Goal: Information Seeking & Learning: Check status

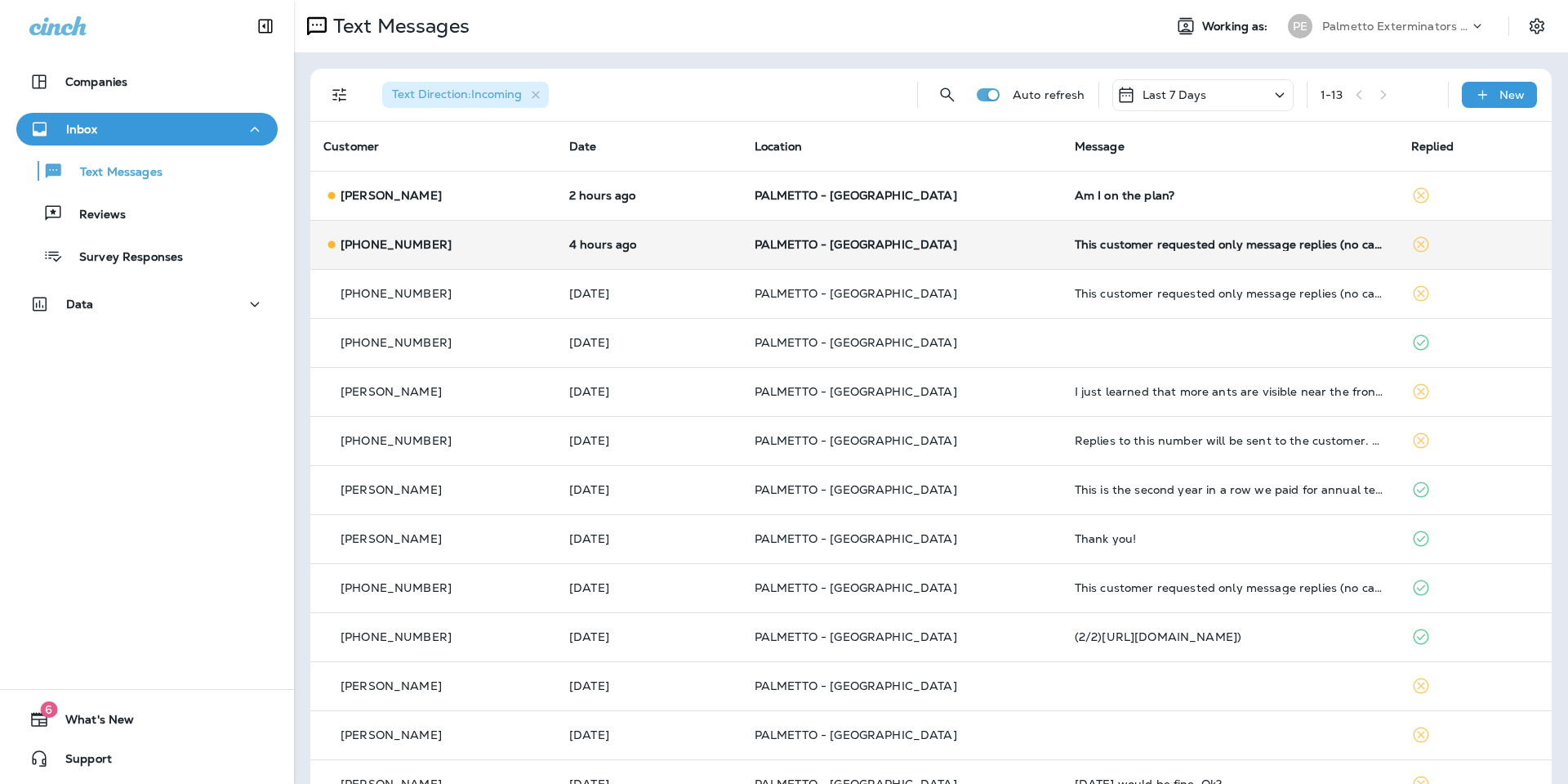
click at [1122, 261] on td "This customer requested only message replies (no calls). Reply here or respond …" at bounding box center [1229, 245] width 337 height 49
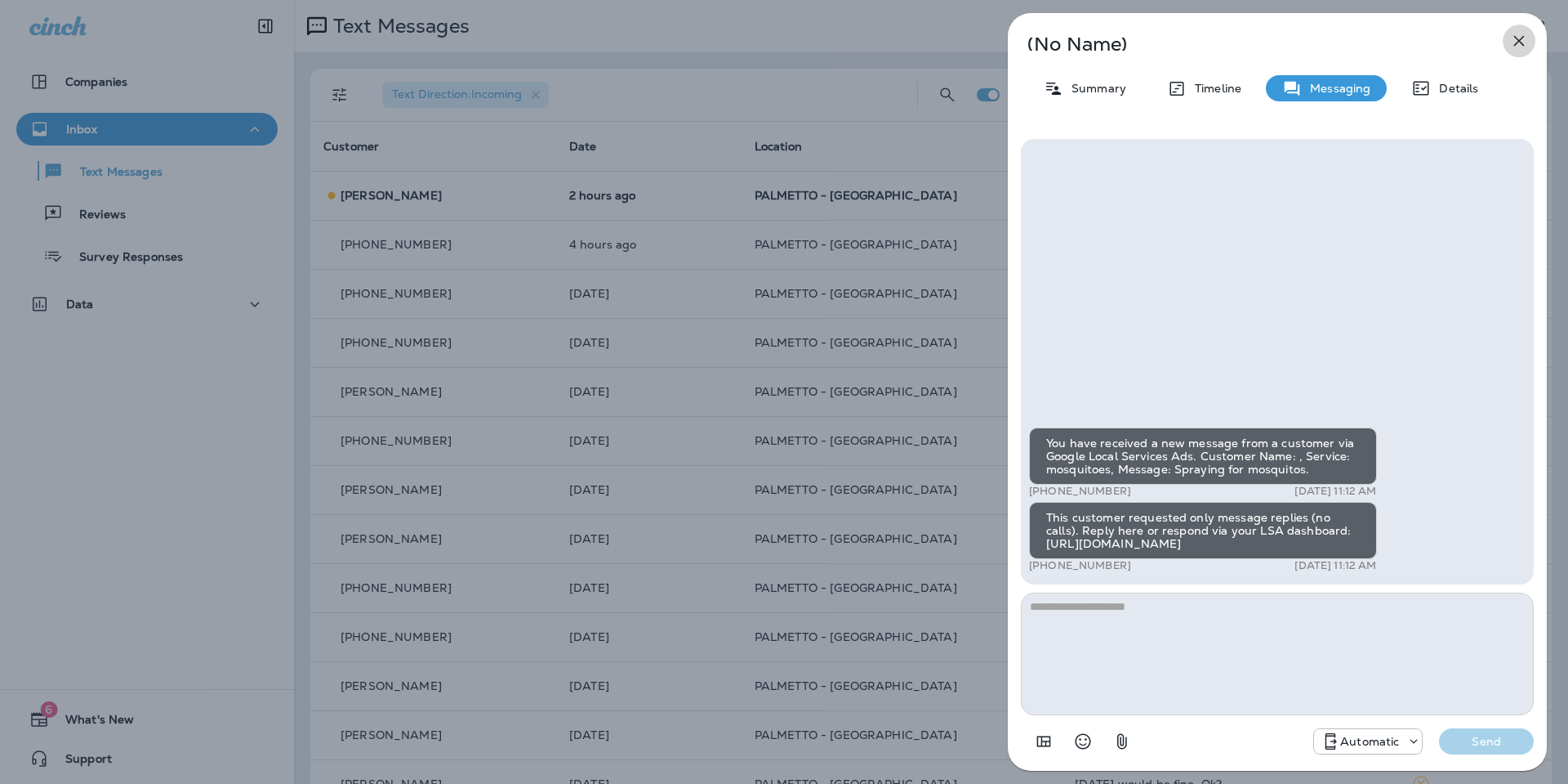
click at [1509, 46] on icon "button" at bounding box center [1519, 40] width 20 height 20
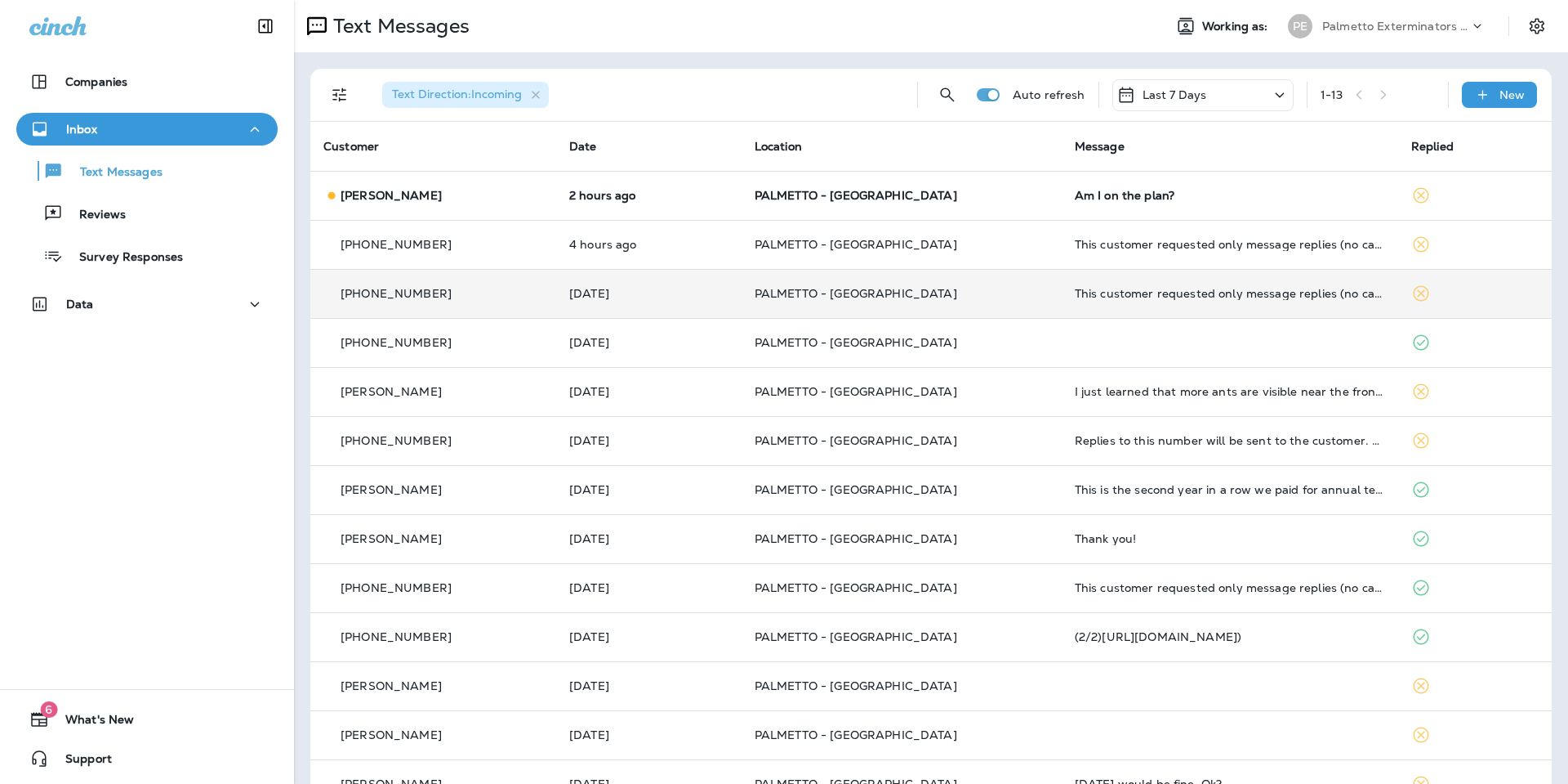
click at [1018, 288] on p "PALMETTO - [GEOGRAPHIC_DATA]" at bounding box center [901, 293] width 294 height 13
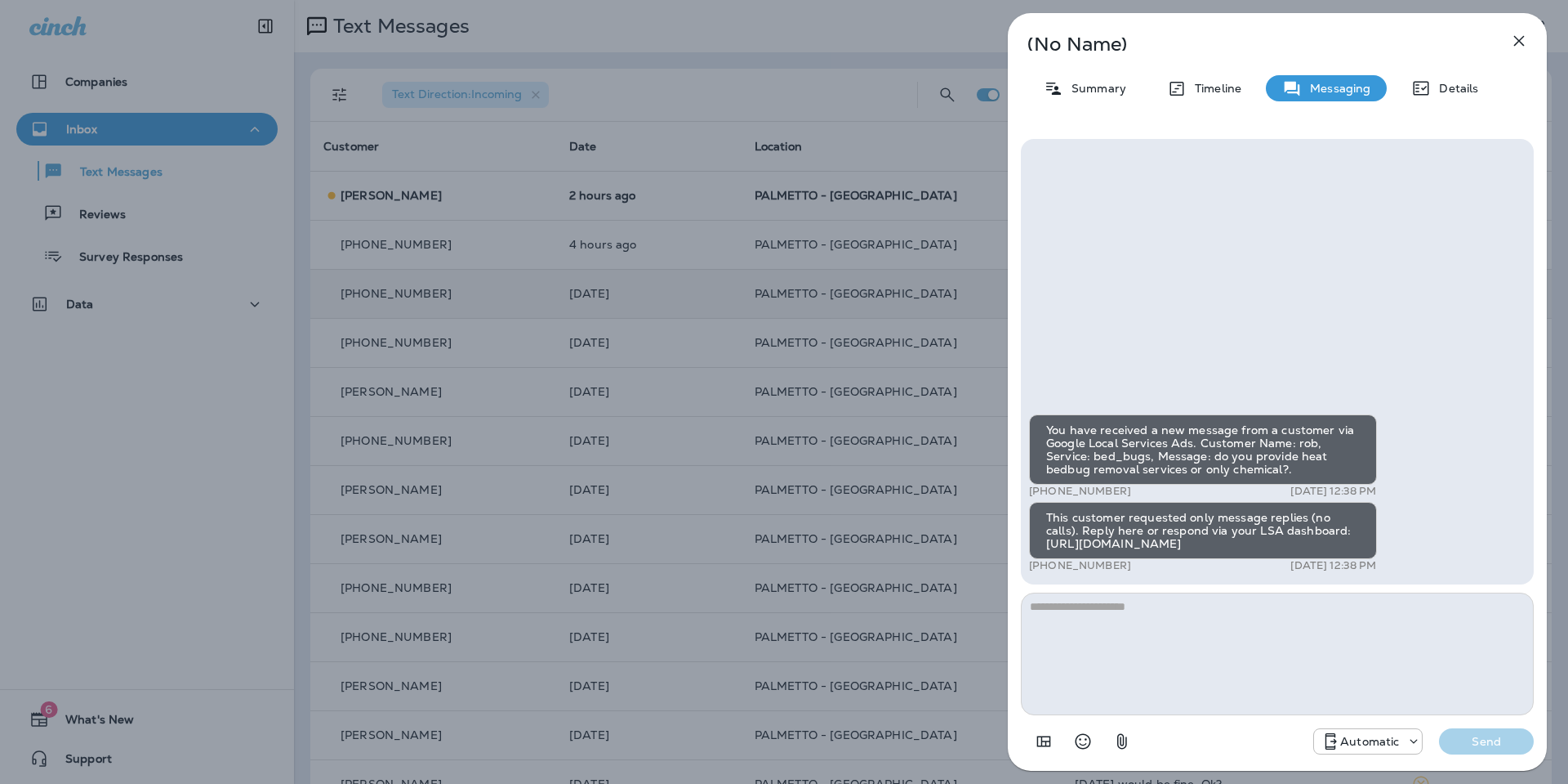
click at [1513, 48] on icon "button" at bounding box center [1519, 40] width 20 height 20
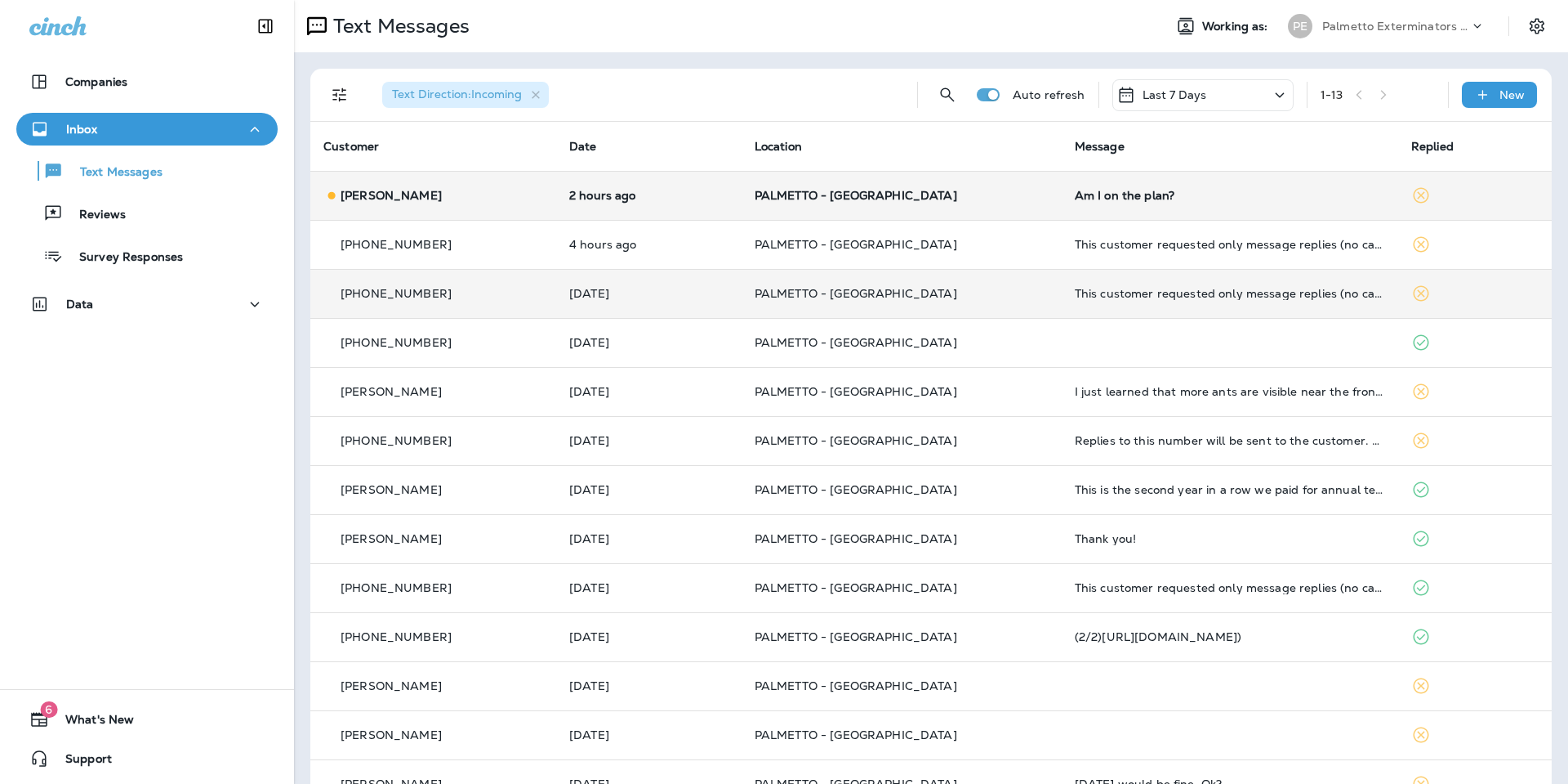
click at [1075, 199] on div "Am I on the plan?" at bounding box center [1229, 195] width 311 height 13
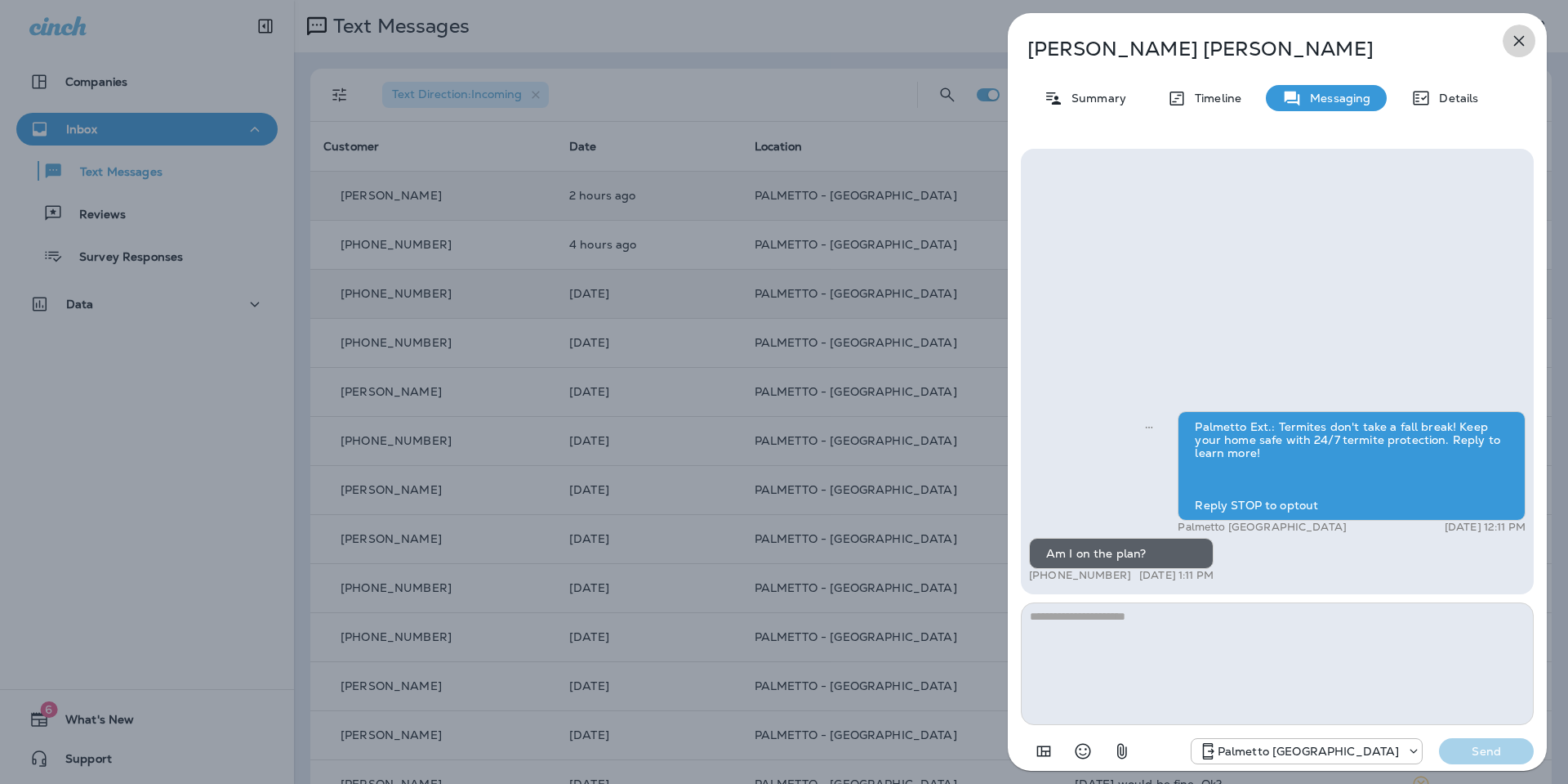
click at [1509, 49] on icon "button" at bounding box center [1519, 40] width 20 height 20
